Goal: Task Accomplishment & Management: Use online tool/utility

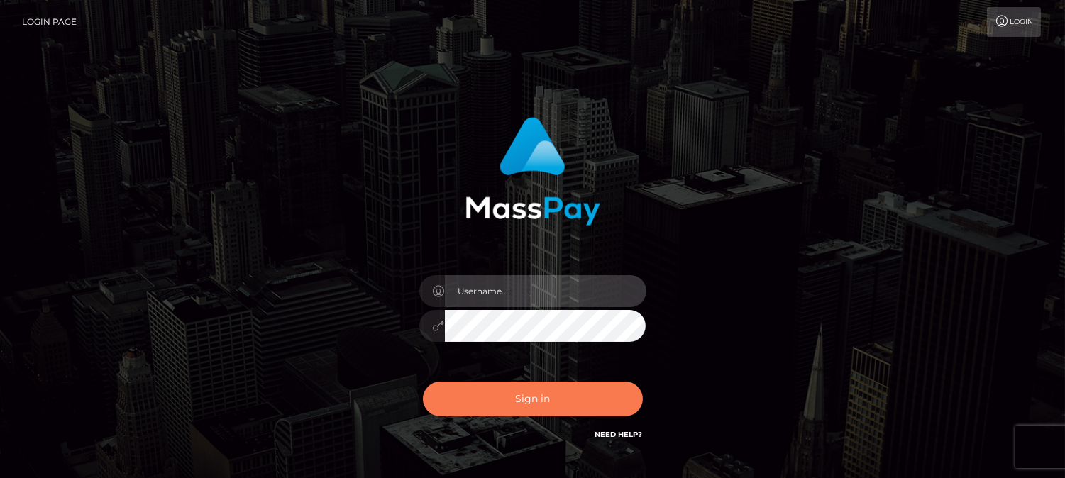
type input "fr.es"
click at [577, 387] on button "Sign in" at bounding box center [533, 399] width 220 height 35
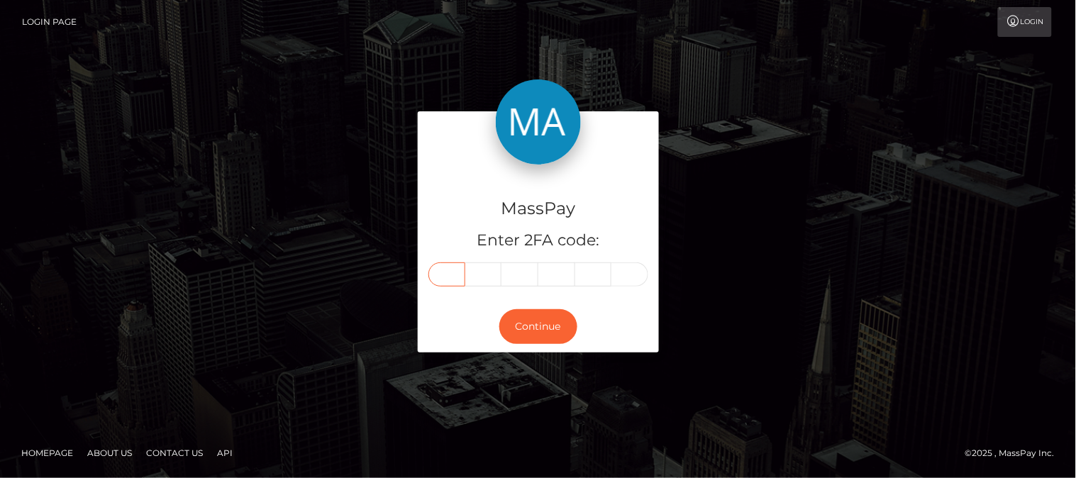
click at [445, 275] on input "text" at bounding box center [447, 275] width 37 height 24
type input "2"
type input "3"
type input "5"
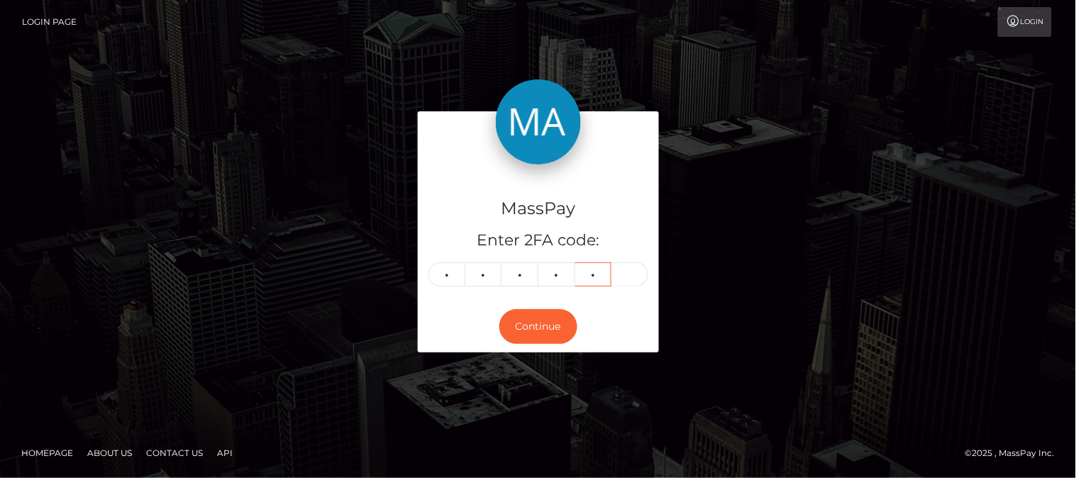
type input "7"
type input "0"
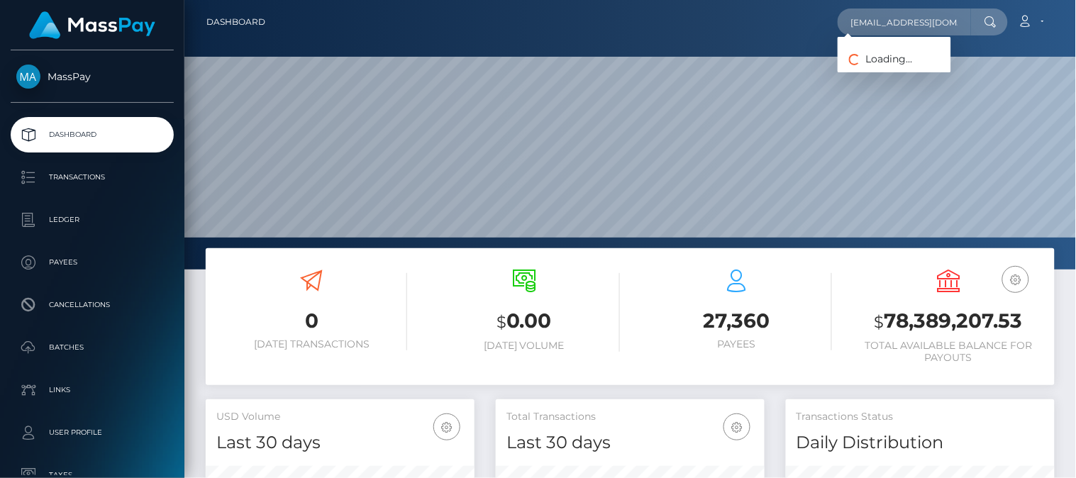
scroll to position [0, 36]
type input "anthonettemaico1127@gmail.com"
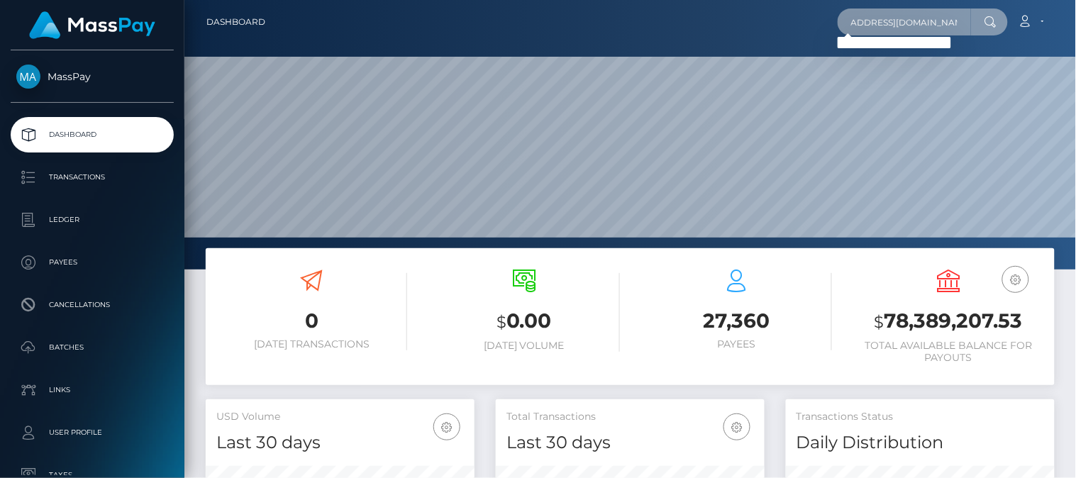
drag, startPoint x: 849, startPoint y: 19, endPoint x: 1062, endPoint y: 10, distance: 213.1
click at [1062, 10] on div "Dashboard anthonettemaico1127@gmail.com Loading... Loading... Account" at bounding box center [630, 22] width 869 height 30
paste input "6077cf80f6b79a794266c109"
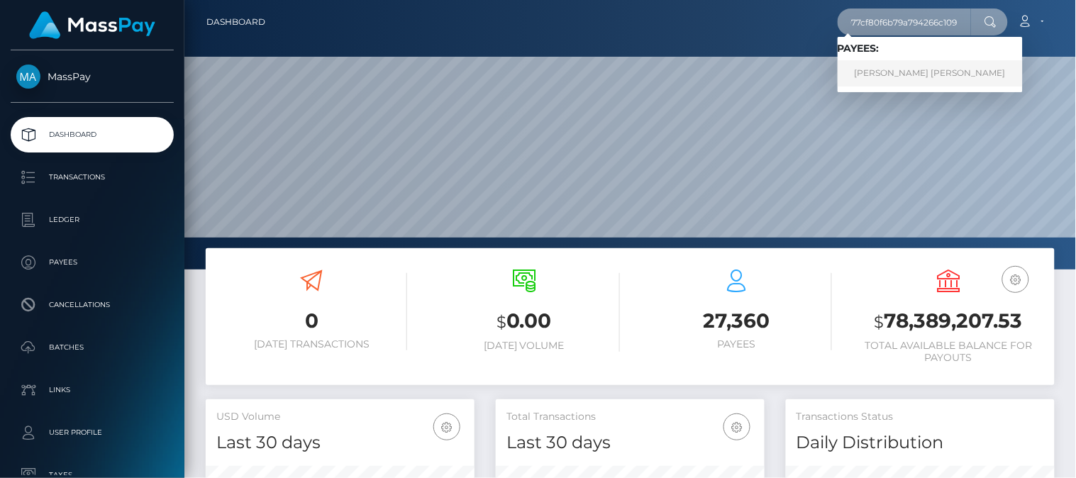
type input "6077cf80f6b79a794266c109"
click at [905, 66] on link "Marylou Patricia Anthonette Rabang" at bounding box center [930, 73] width 185 height 26
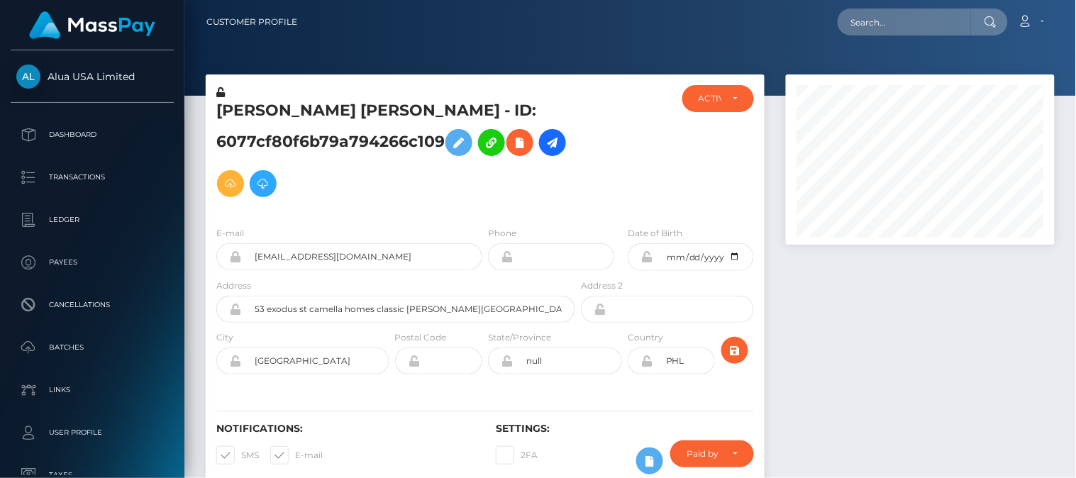
scroll to position [170, 270]
click at [821, 313] on div at bounding box center [921, 289] width 290 height 429
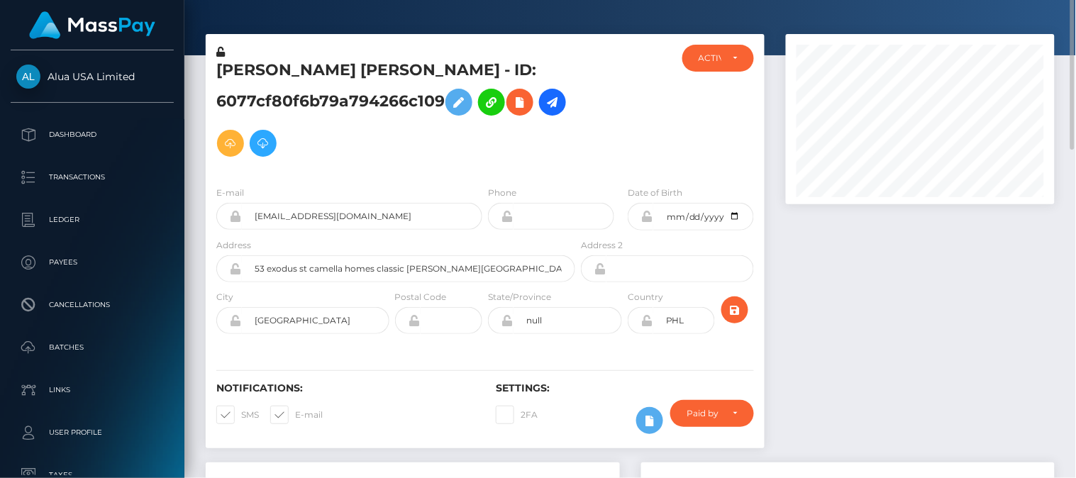
scroll to position [0, 0]
